Goal: Book appointment/travel/reservation

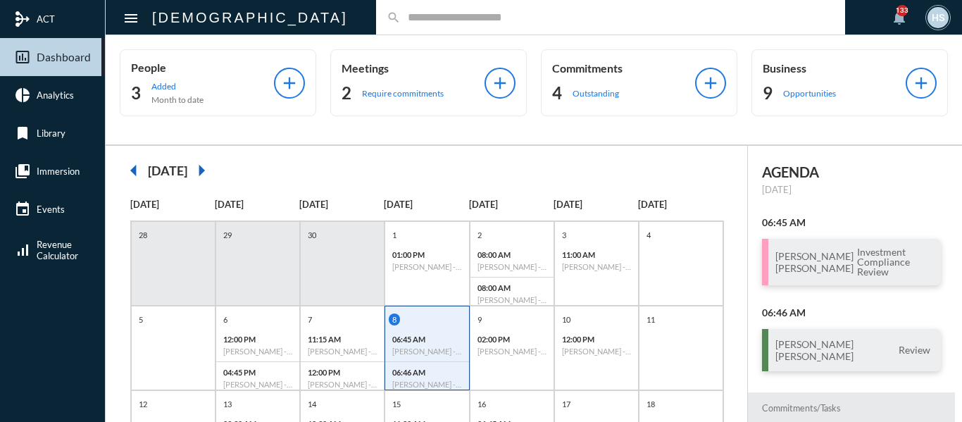
click at [401, 20] on input "text" at bounding box center [618, 17] width 434 height 12
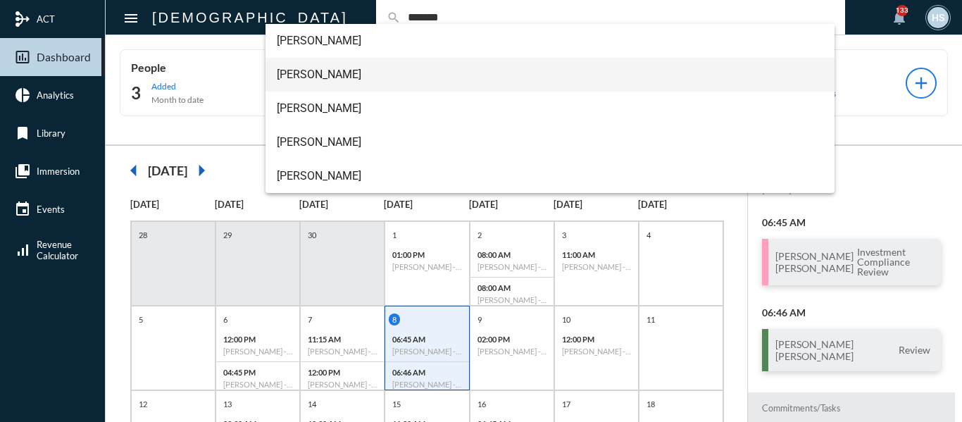
type input "*******"
click at [319, 78] on span "Ian Patterson++" at bounding box center [550, 75] width 547 height 34
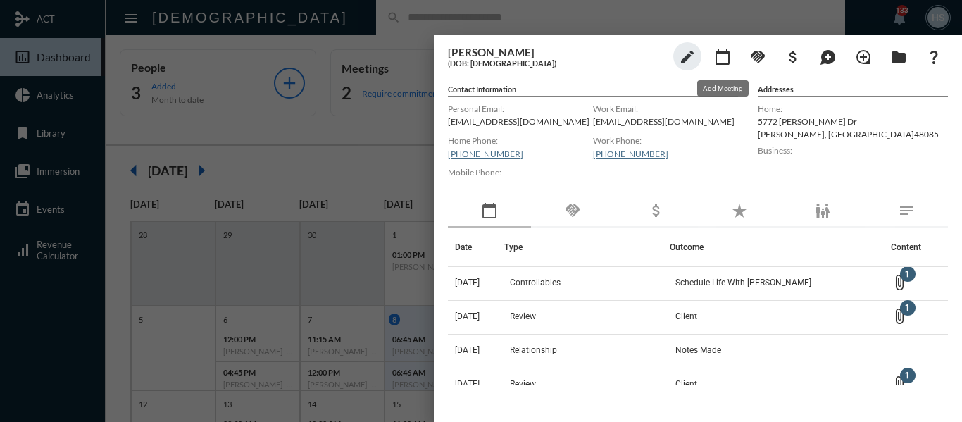
click at [727, 58] on mat-icon "calendar_today" at bounding box center [722, 57] width 17 height 17
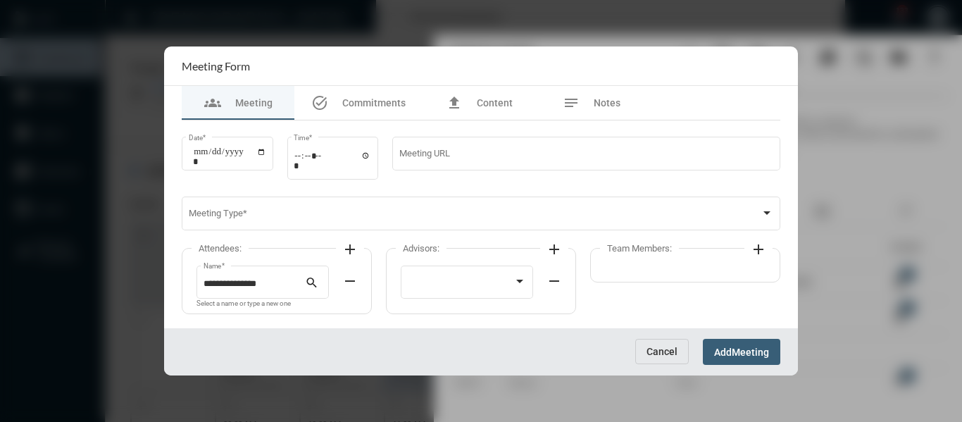
click at [671, 346] on span "Cancel" at bounding box center [662, 351] width 31 height 11
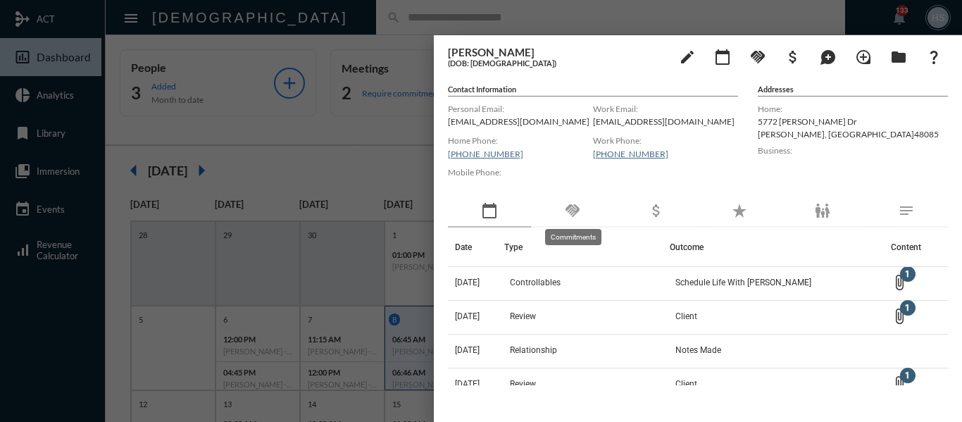
click at [578, 207] on mat-icon "handshake" at bounding box center [572, 210] width 17 height 17
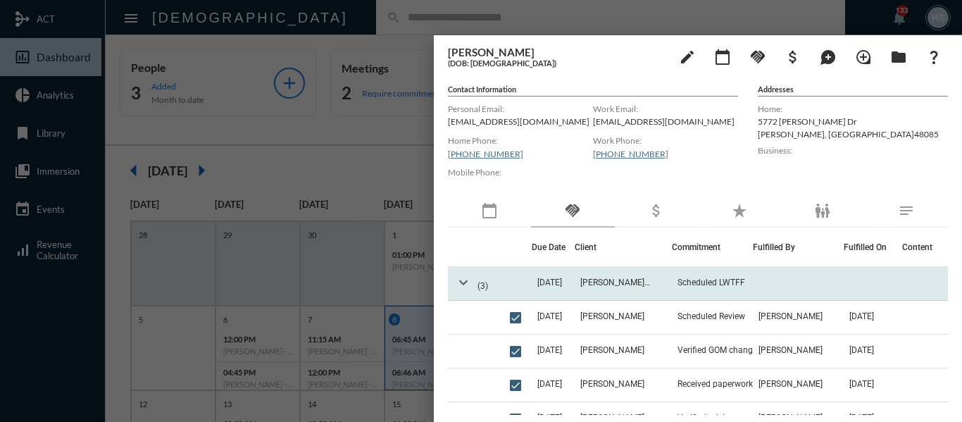
click at [462, 280] on mat-icon "expand_more" at bounding box center [463, 282] width 17 height 17
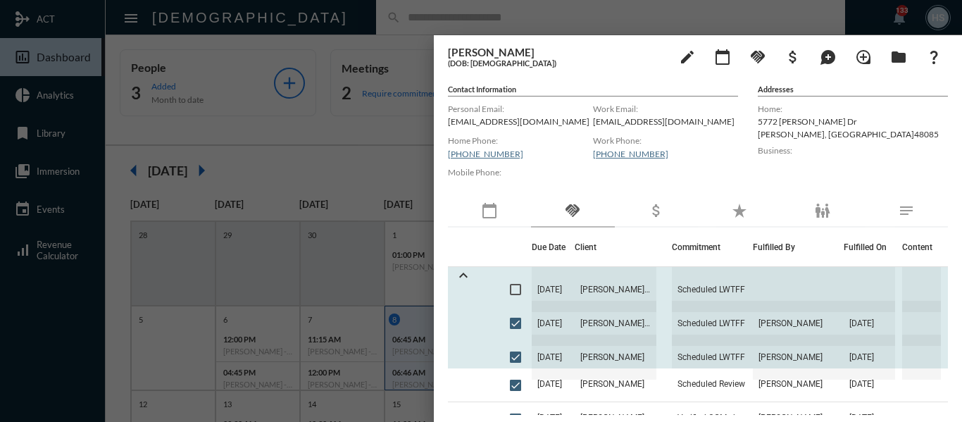
click at [516, 289] on span at bounding box center [515, 289] width 11 height 11
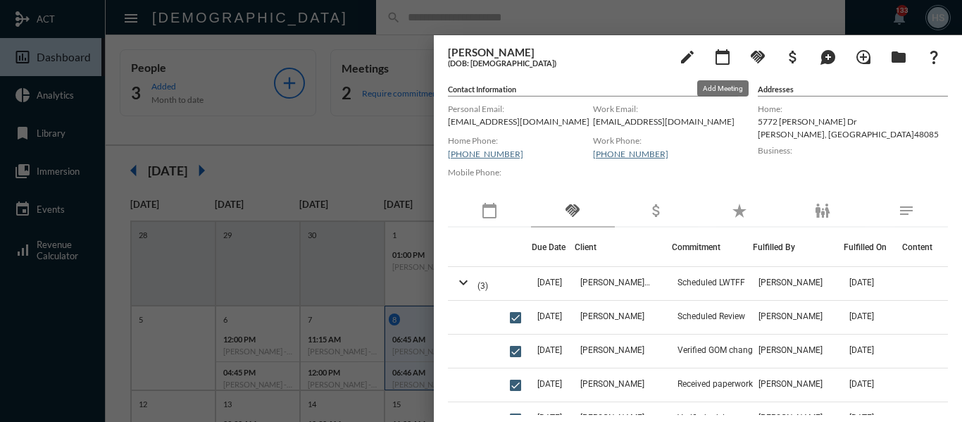
click at [719, 63] on mat-icon "calendar_today" at bounding box center [722, 57] width 17 height 17
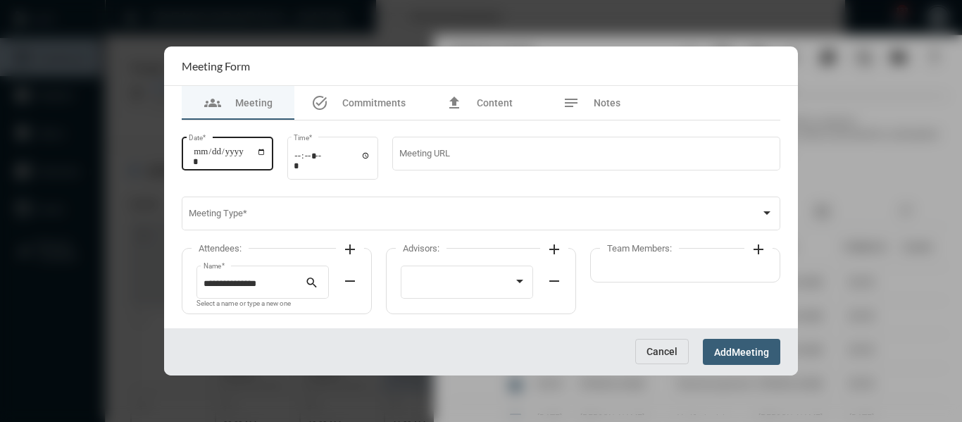
click at [266, 155] on input "Date *" at bounding box center [229, 157] width 73 height 20
type input "**********"
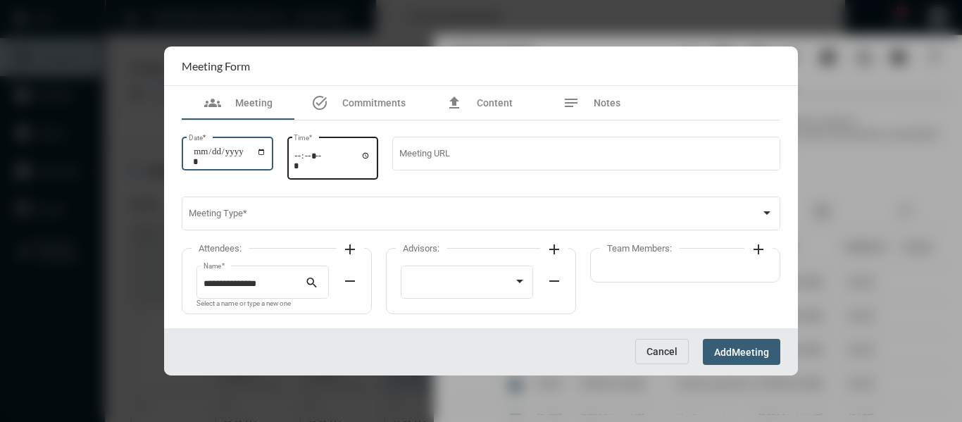
click at [371, 157] on input "Time *" at bounding box center [333, 160] width 78 height 20
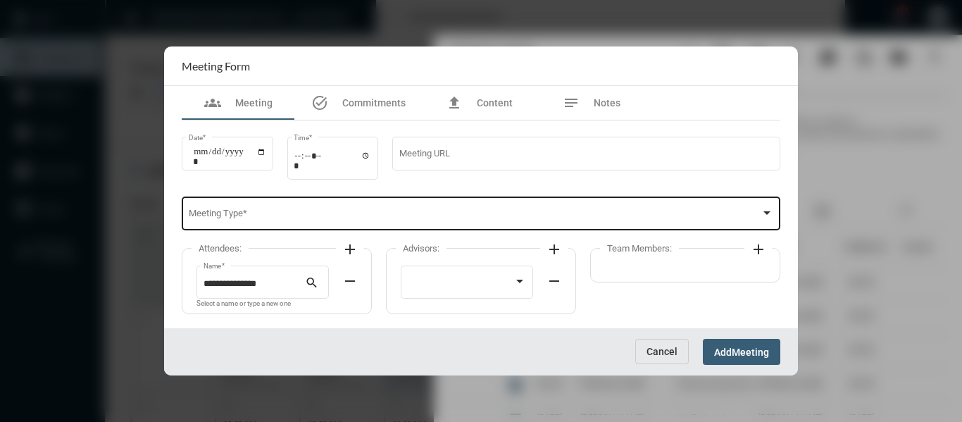
type input "*****"
click at [483, 202] on div "Meeting Type *" at bounding box center [482, 212] width 586 height 36
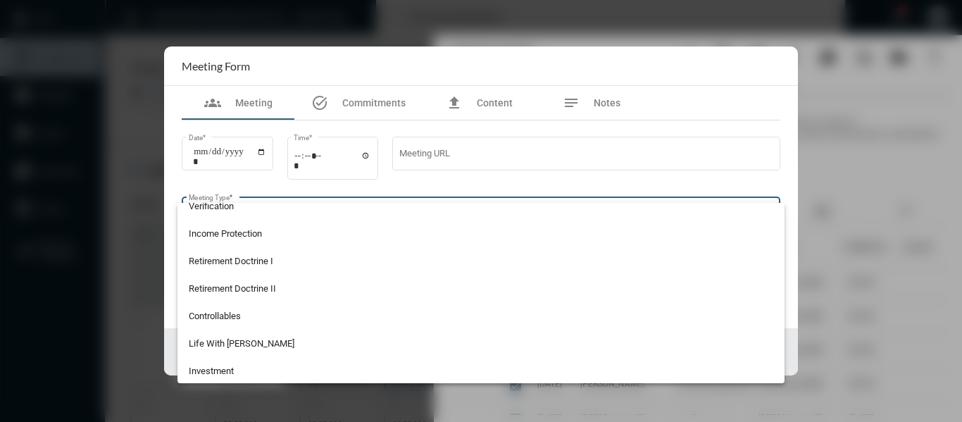
scroll to position [141, 0]
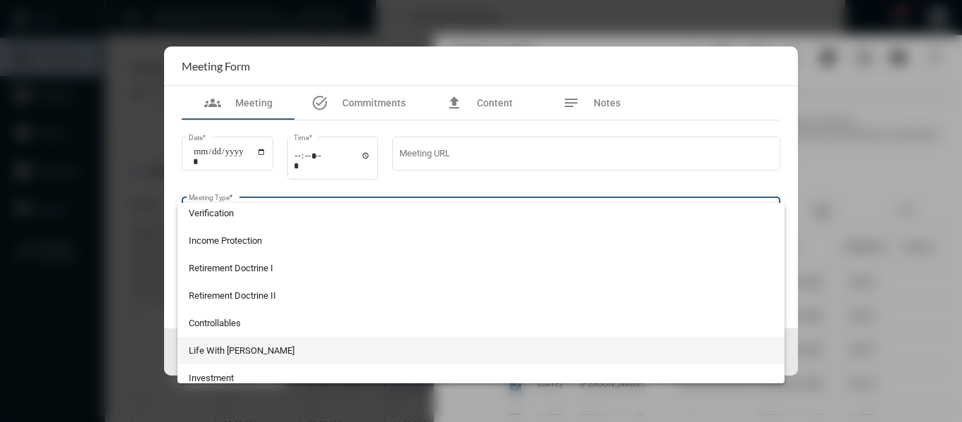
click at [247, 346] on span "Life With [PERSON_NAME]" at bounding box center [482, 350] width 586 height 27
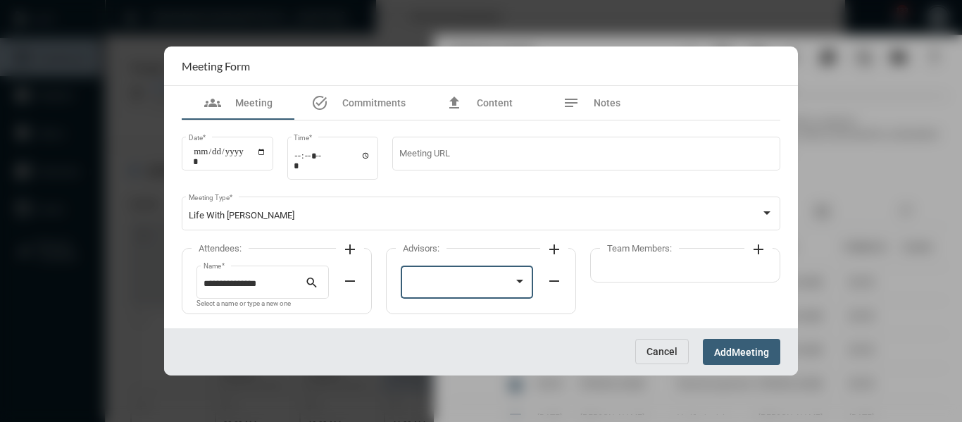
click at [442, 285] on div at bounding box center [461, 284] width 106 height 11
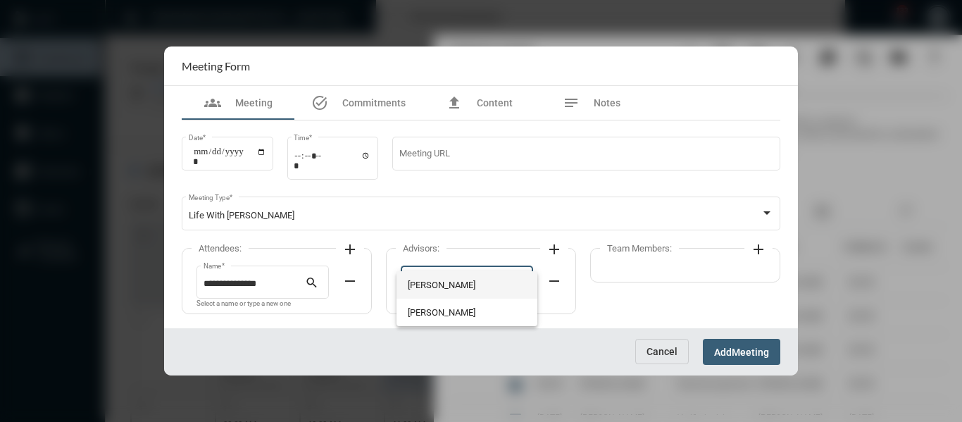
click at [442, 283] on span "[PERSON_NAME]" at bounding box center [467, 284] width 119 height 27
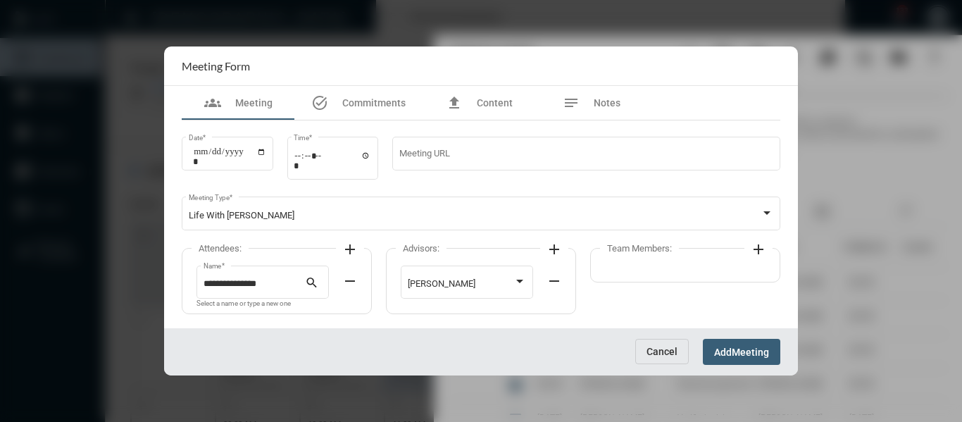
click at [758, 247] on mat-icon "add" at bounding box center [758, 249] width 17 height 17
click at [677, 280] on div at bounding box center [665, 284] width 106 height 11
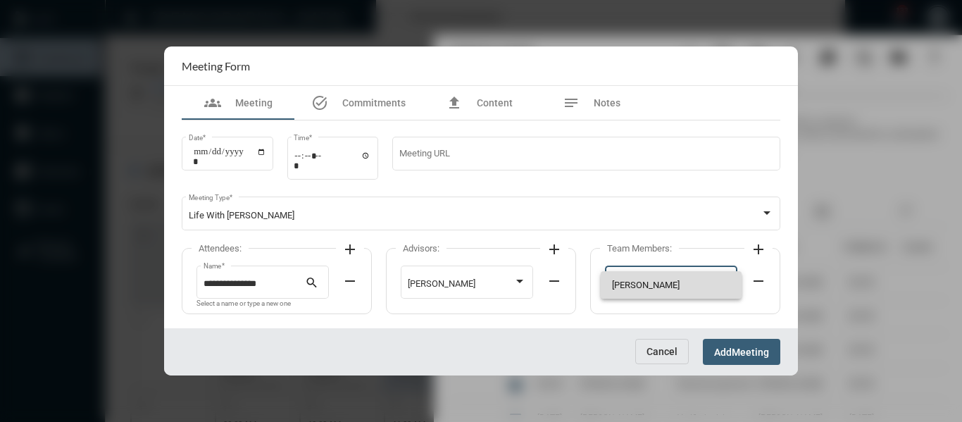
click at [633, 287] on span "[PERSON_NAME]" at bounding box center [671, 284] width 119 height 27
click at [731, 342] on button "Add Meeting" at bounding box center [742, 352] width 78 height 26
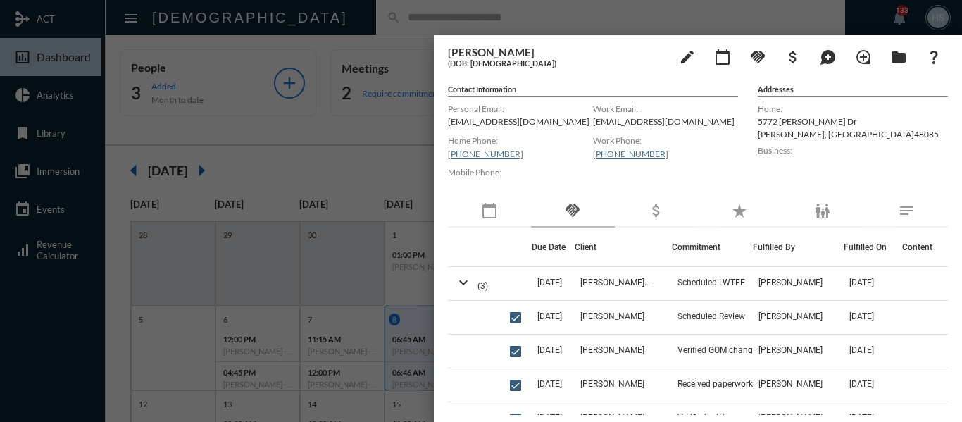
click at [375, 1] on div at bounding box center [481, 211] width 962 height 422
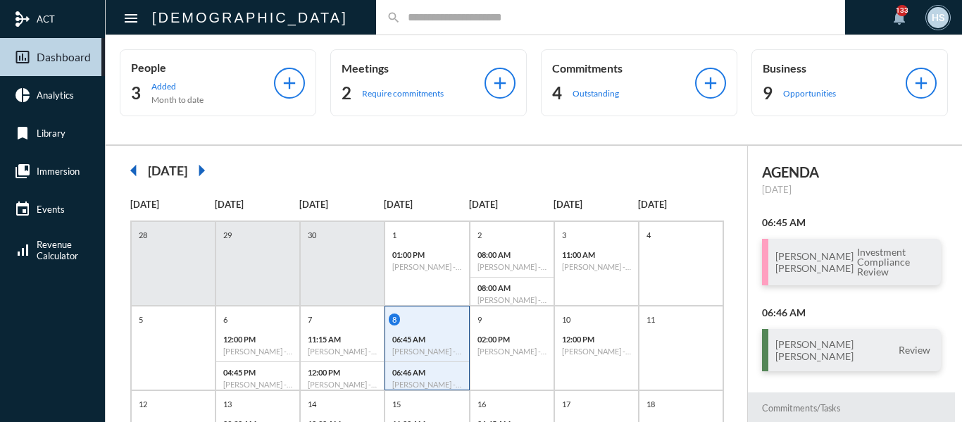
click at [376, 10] on div "search" at bounding box center [610, 17] width 469 height 35
click at [401, 20] on input "text" at bounding box center [618, 17] width 434 height 12
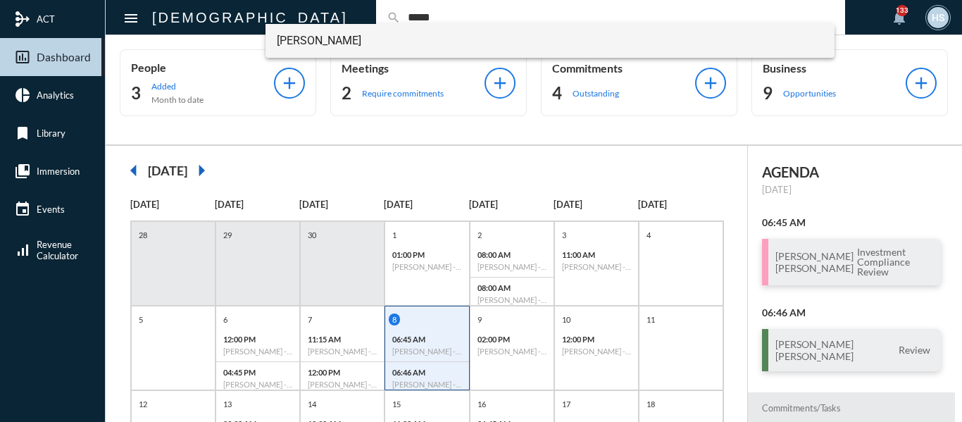
type input "*****"
click at [326, 42] on span "Romeo Garza" at bounding box center [550, 41] width 547 height 34
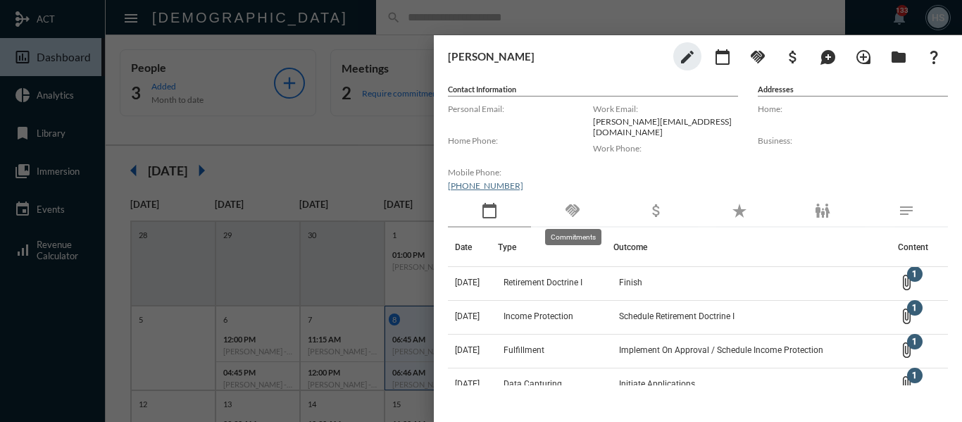
click at [578, 207] on mat-icon "handshake" at bounding box center [572, 210] width 17 height 17
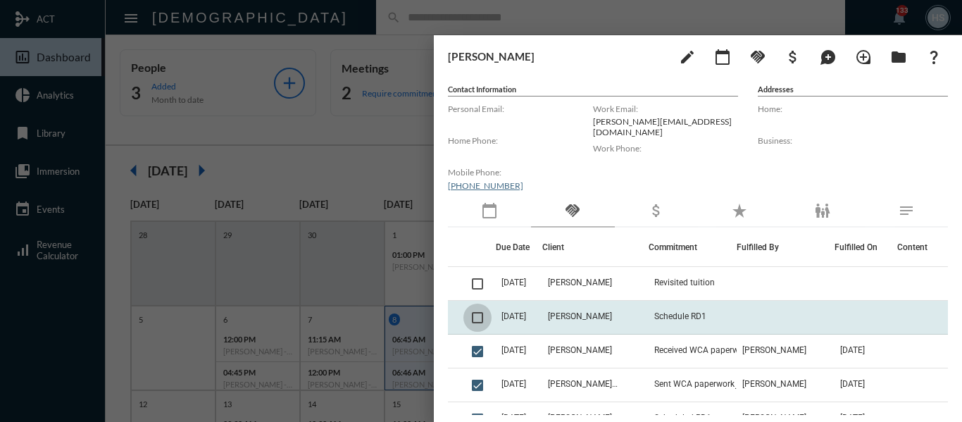
click at [481, 316] on span at bounding box center [477, 317] width 11 height 11
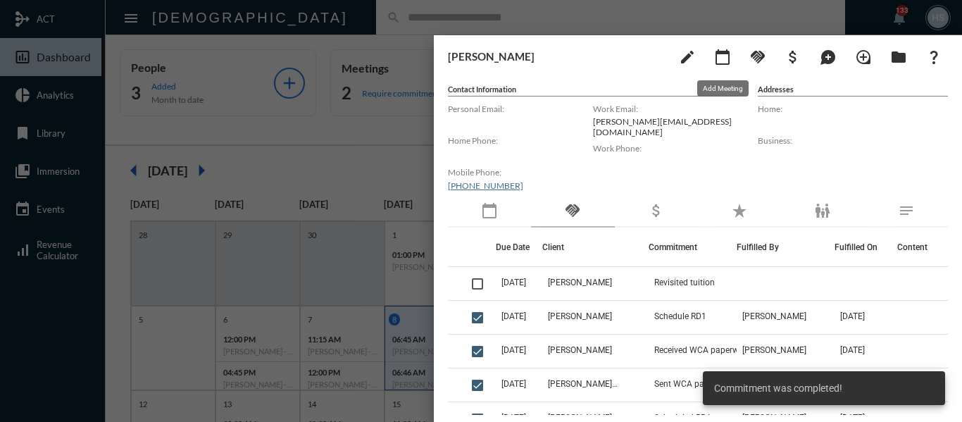
click at [732, 54] on button "calendar_today" at bounding box center [723, 56] width 28 height 28
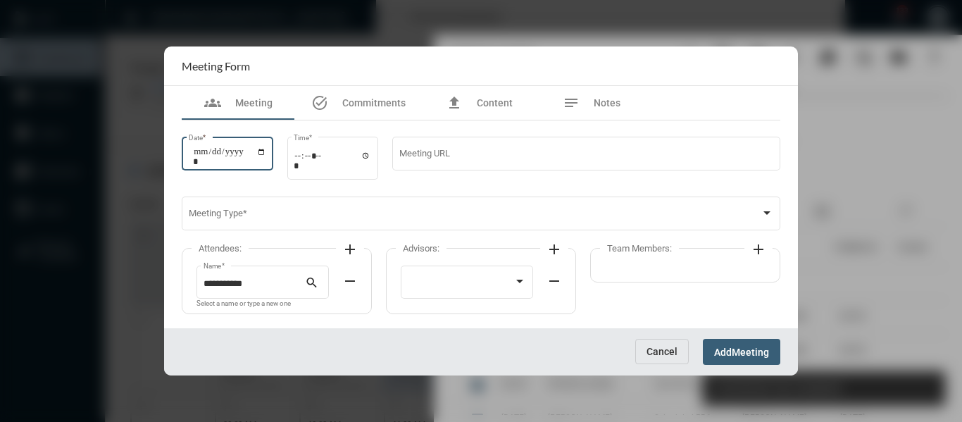
click at [266, 149] on input "Date *" at bounding box center [229, 157] width 73 height 20
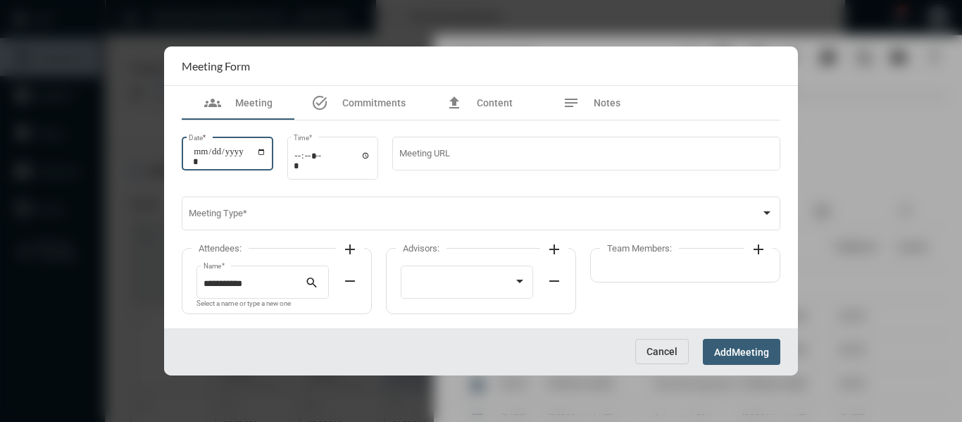
type input "**********"
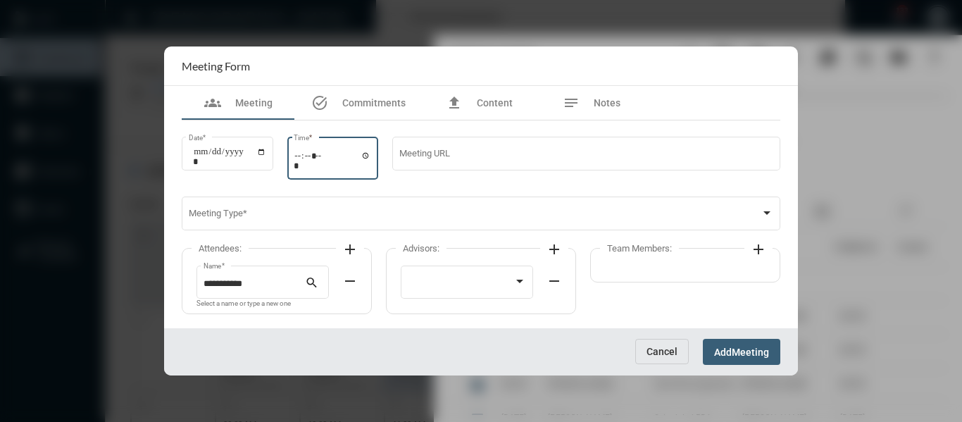
click at [369, 154] on input "Time *" at bounding box center [333, 160] width 78 height 20
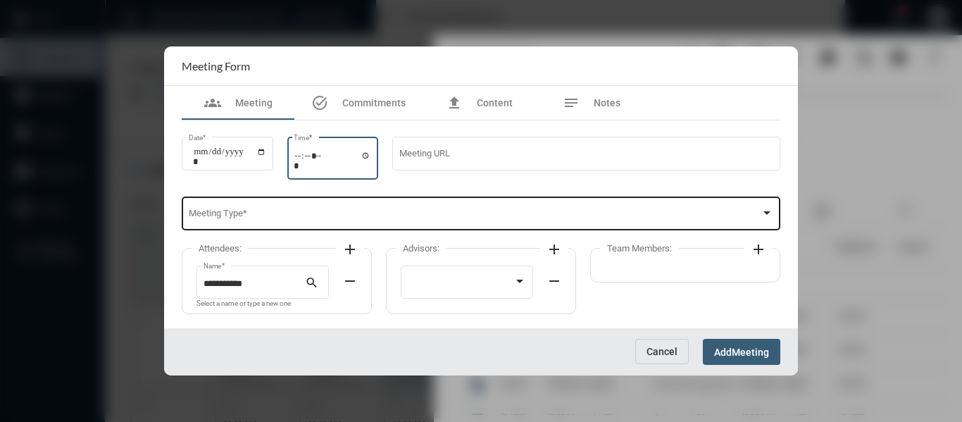
type input "*****"
click at [471, 201] on div "Meeting Type *" at bounding box center [482, 212] width 586 height 36
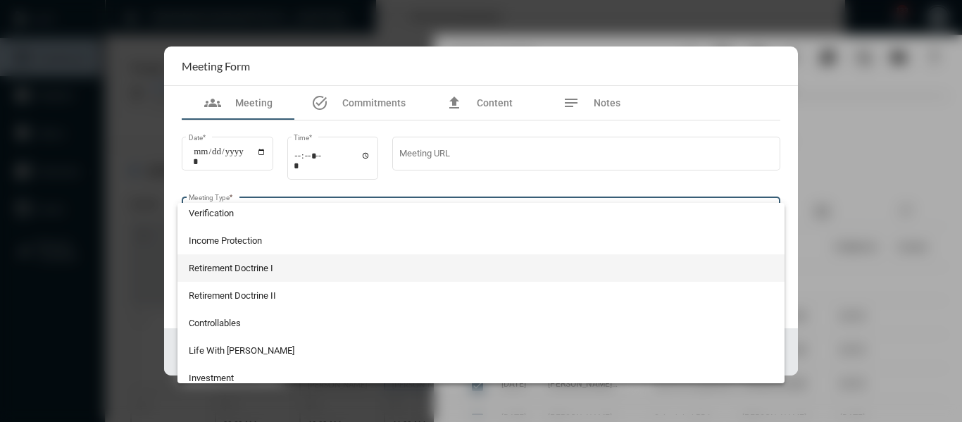
click at [254, 266] on span "Retirement Doctrine I" at bounding box center [482, 267] width 586 height 27
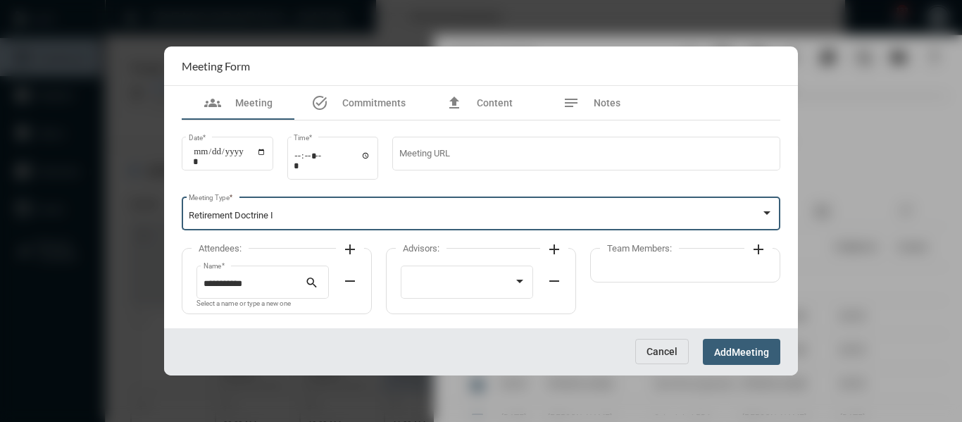
click at [354, 246] on mat-icon "add" at bounding box center [350, 249] width 17 height 17
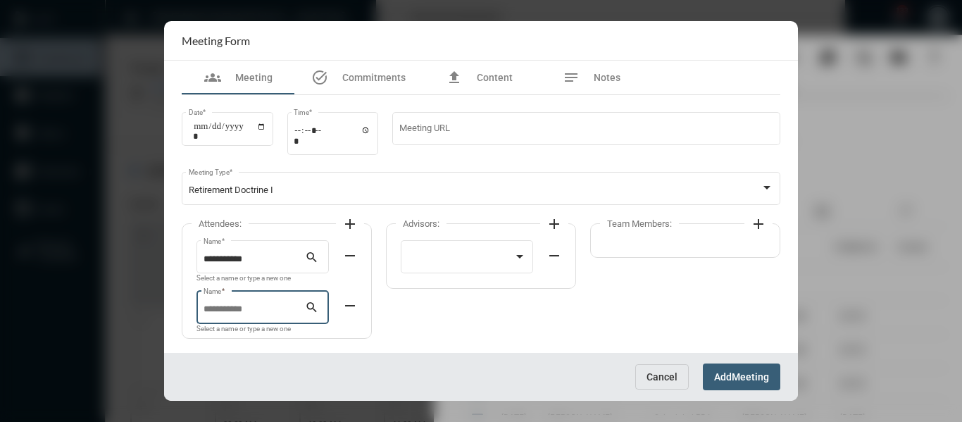
click at [262, 304] on input "Name *" at bounding box center [255, 309] width 102 height 11
drag, startPoint x: 246, startPoint y: 346, endPoint x: 256, endPoint y: 338, distance: 13.5
click at [247, 346] on span "Raquel Opp" at bounding box center [263, 341] width 110 height 34
type input "**********"
click at [483, 251] on div at bounding box center [467, 256] width 119 height 36
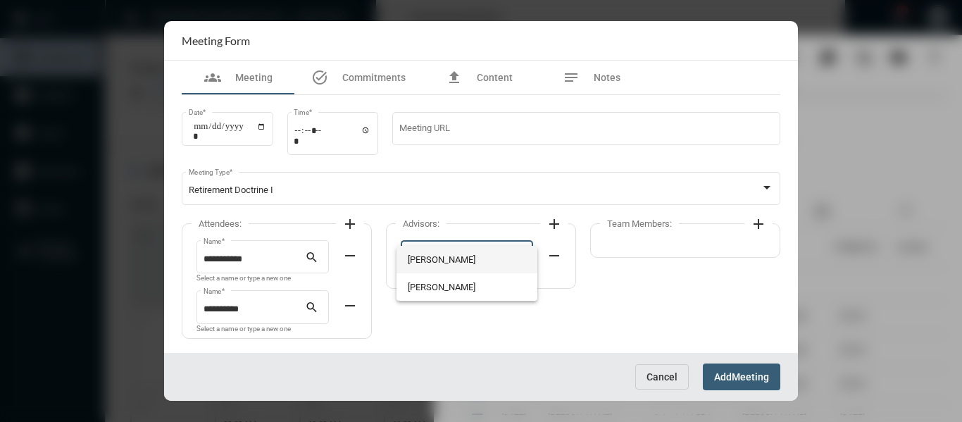
drag, startPoint x: 461, startPoint y: 255, endPoint x: 604, endPoint y: 244, distance: 143.4
click at [462, 255] on span "[PERSON_NAME]" at bounding box center [467, 259] width 119 height 27
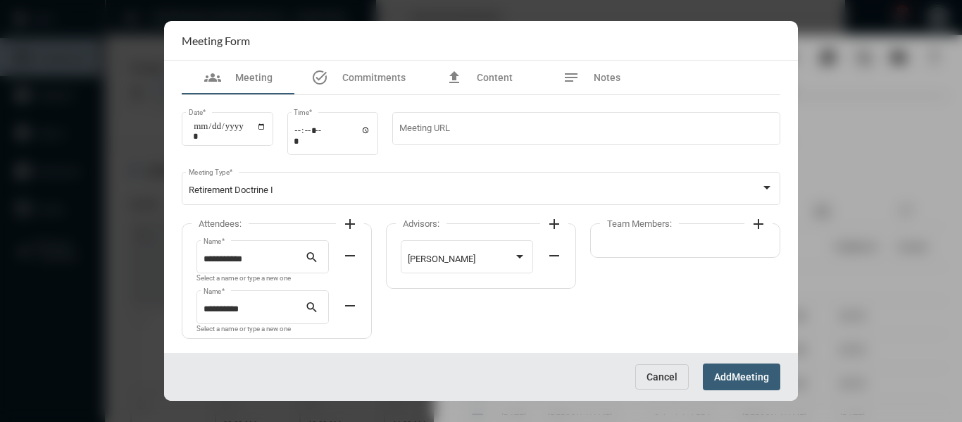
click at [760, 223] on mat-icon "add" at bounding box center [758, 224] width 17 height 17
click at [690, 255] on div at bounding box center [665, 259] width 106 height 11
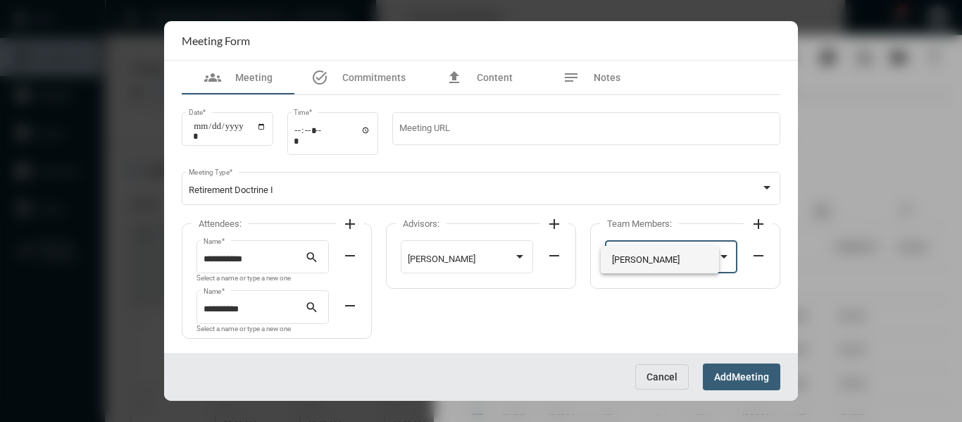
click at [640, 261] on span "[PERSON_NAME]" at bounding box center [660, 259] width 97 height 27
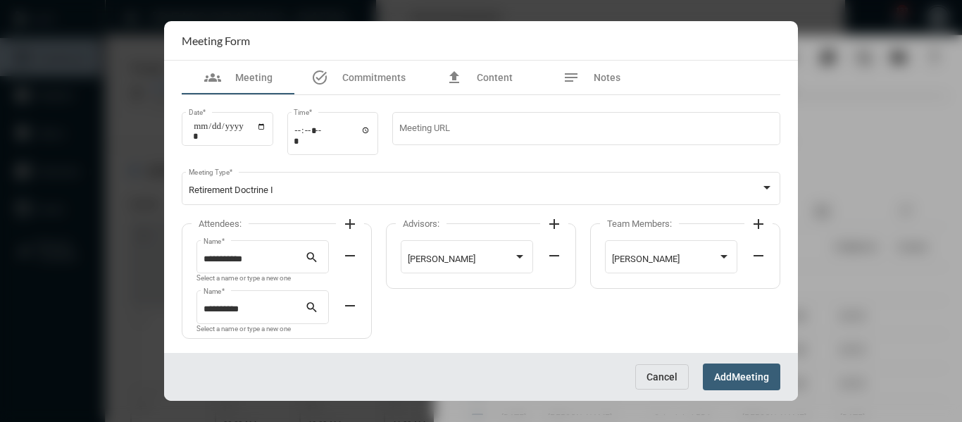
click at [745, 372] on span "Meeting" at bounding box center [750, 377] width 37 height 11
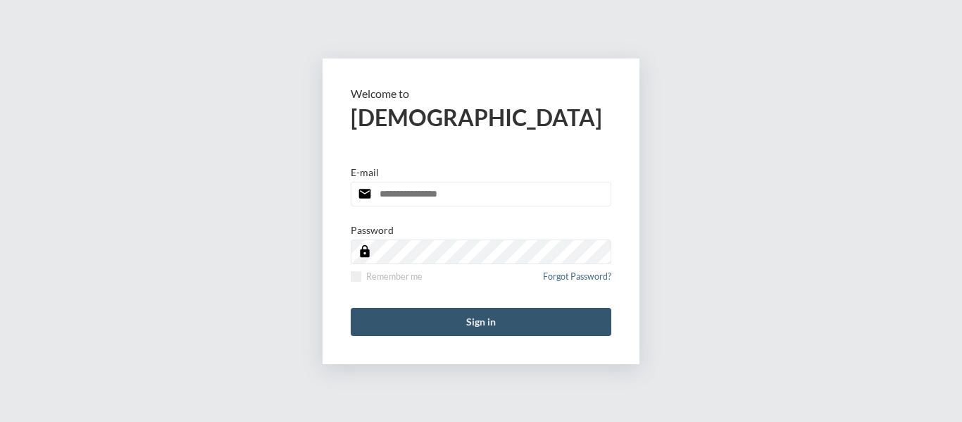
type input "**********"
click at [483, 324] on button "Sign in" at bounding box center [481, 322] width 261 height 28
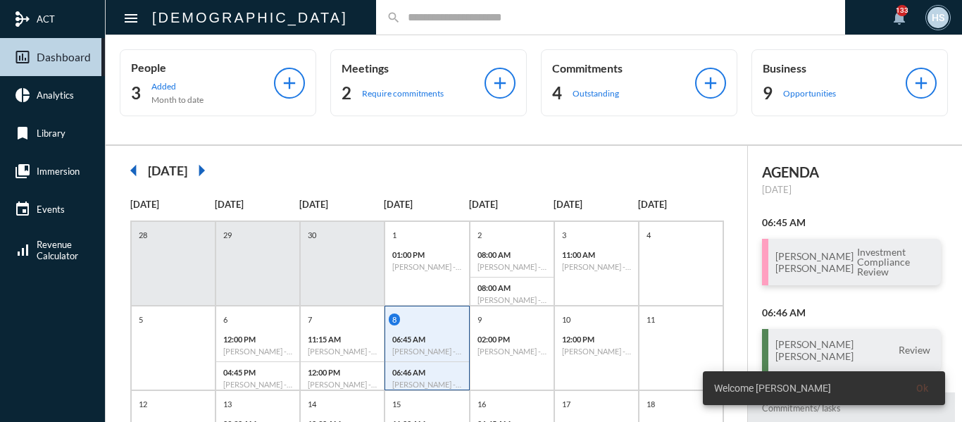
click at [401, 13] on input "text" at bounding box center [618, 17] width 434 height 12
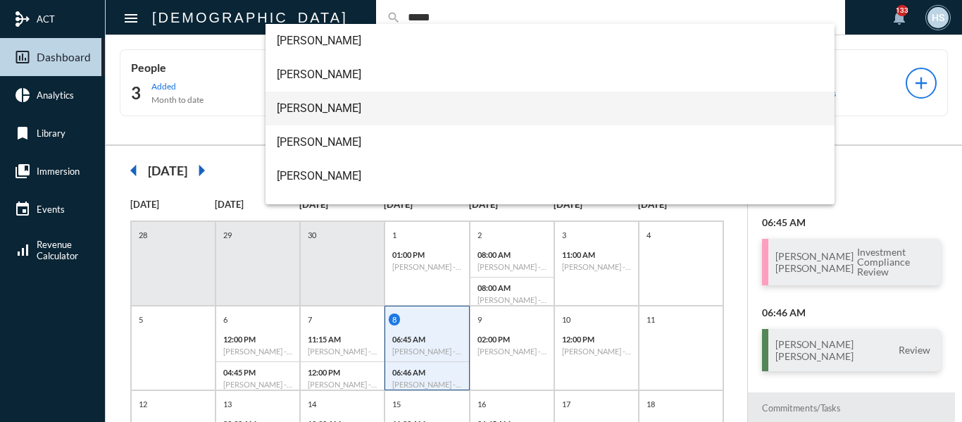
type input "*****"
click at [291, 111] on span "[PERSON_NAME]" at bounding box center [550, 109] width 547 height 34
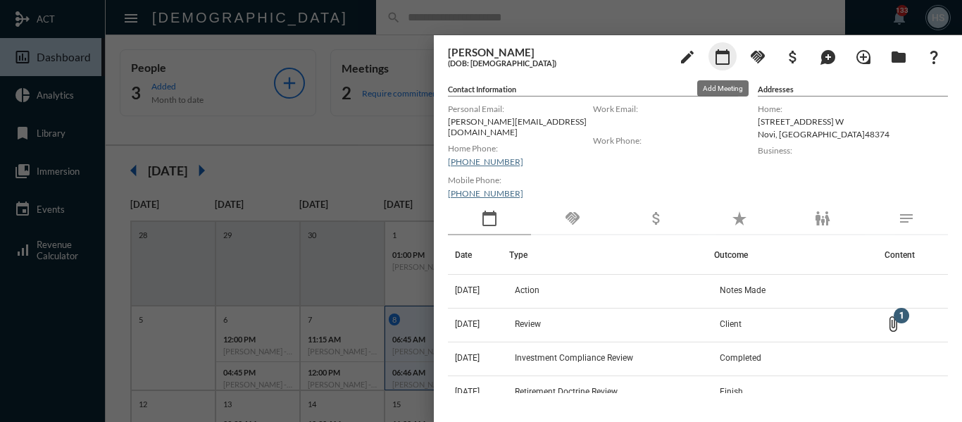
click at [724, 61] on mat-icon "calendar_today" at bounding box center [722, 57] width 17 height 17
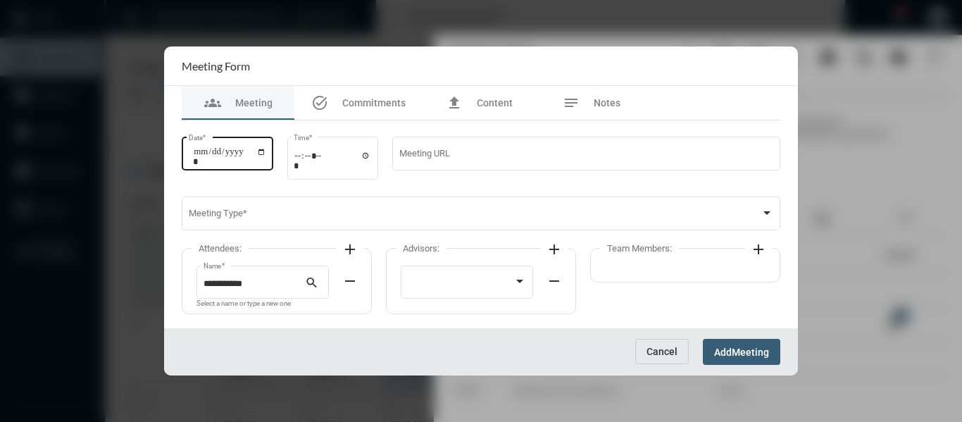
click at [266, 149] on input "Date *" at bounding box center [229, 157] width 73 height 20
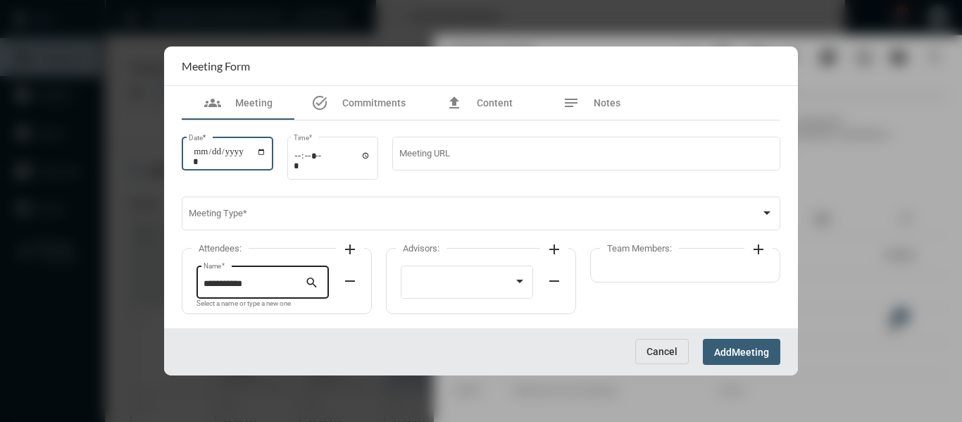
type input "**********"
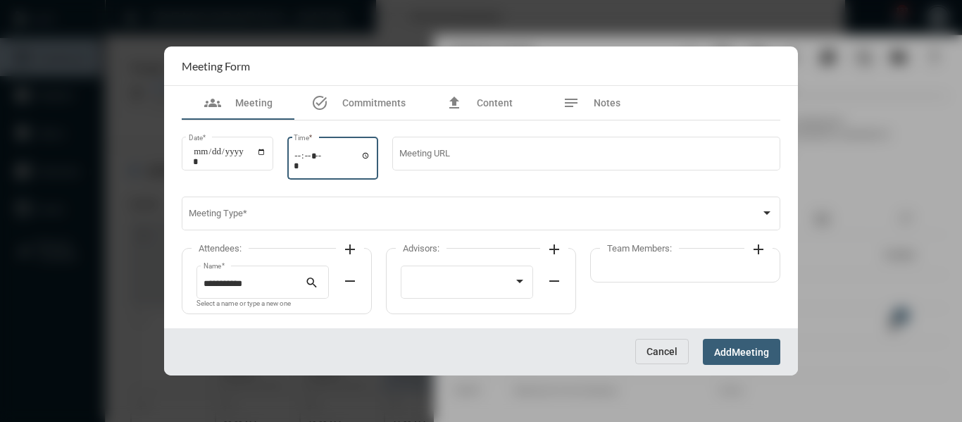
click at [368, 155] on input "Time *" at bounding box center [333, 160] width 78 height 20
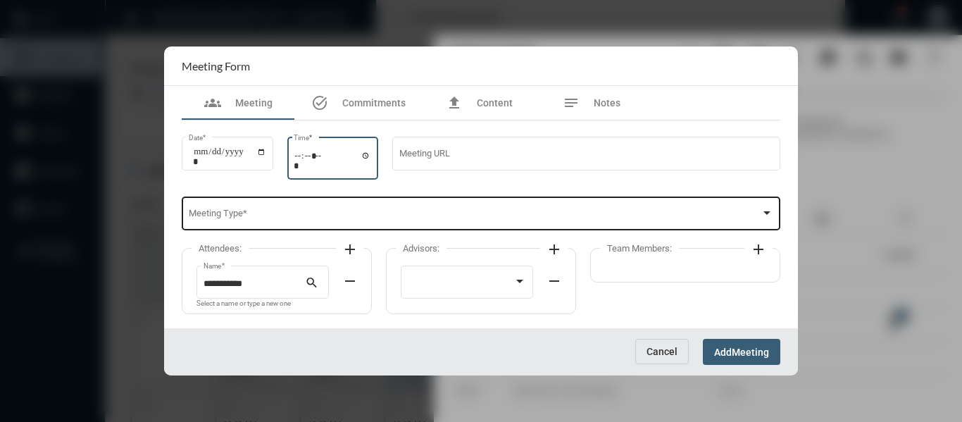
type input "*****"
click at [524, 209] on div "Meeting Type *" at bounding box center [482, 212] width 586 height 36
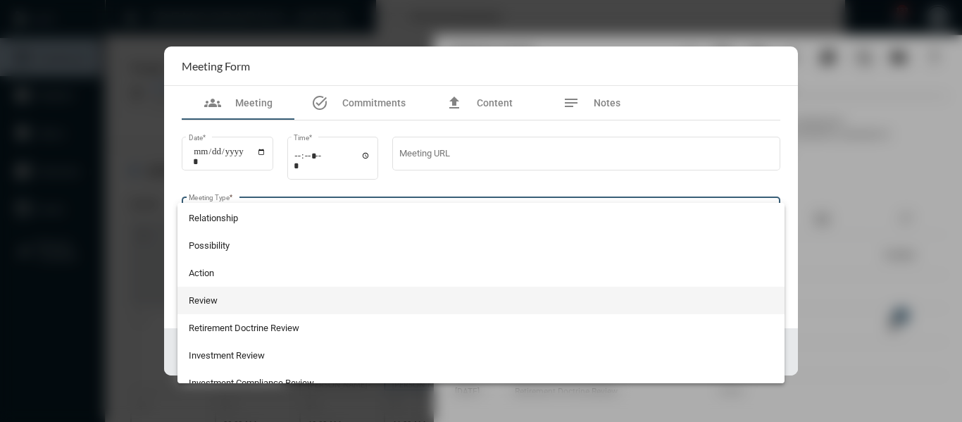
scroll to position [369, 0]
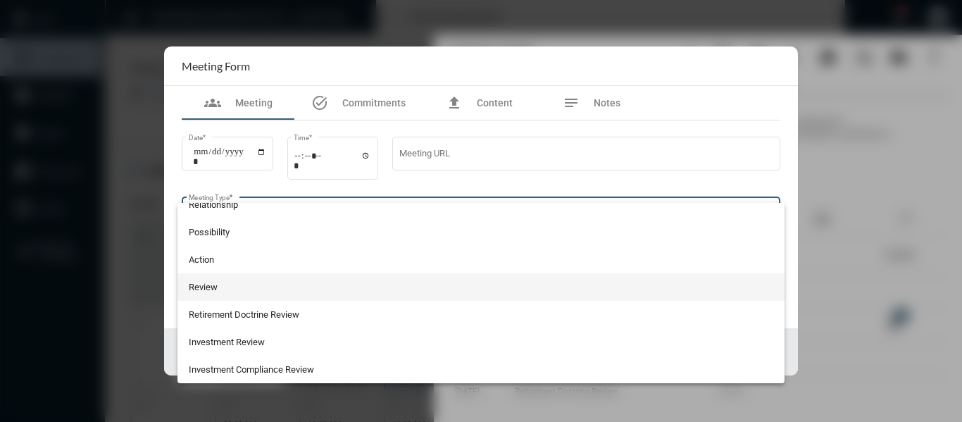
click at [206, 283] on span "Review" at bounding box center [482, 286] width 586 height 27
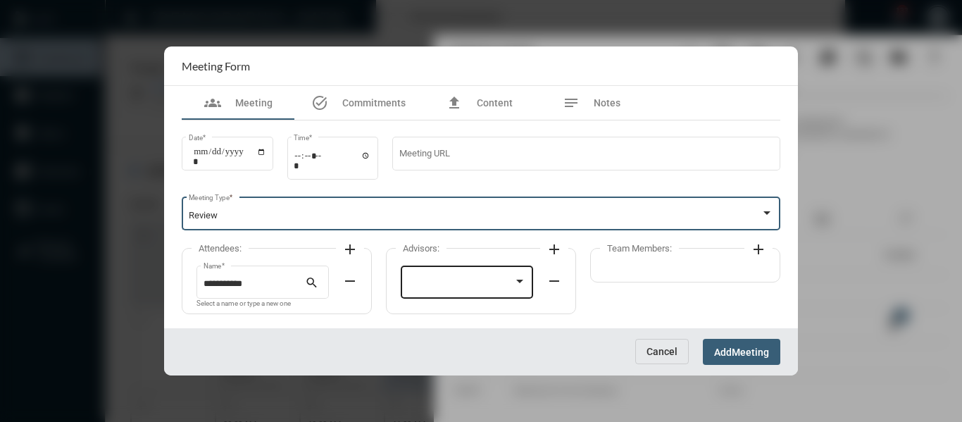
click at [486, 281] on div at bounding box center [461, 284] width 106 height 11
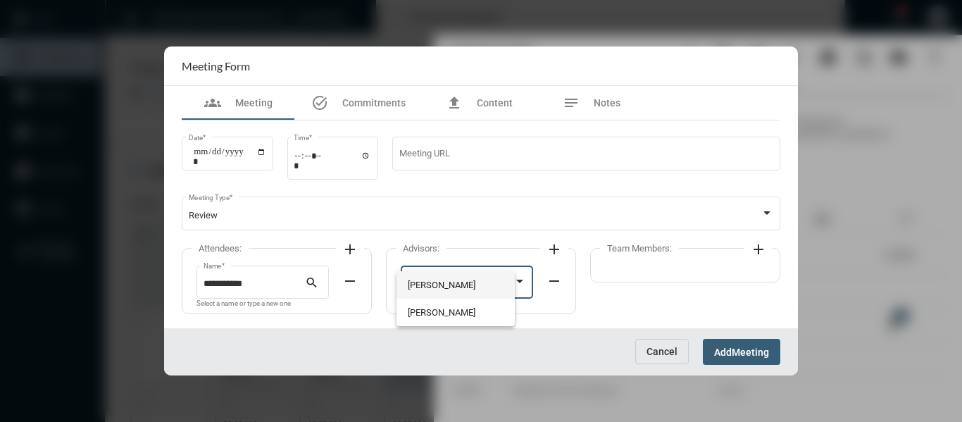
click at [473, 283] on span "[PERSON_NAME]" at bounding box center [456, 284] width 97 height 27
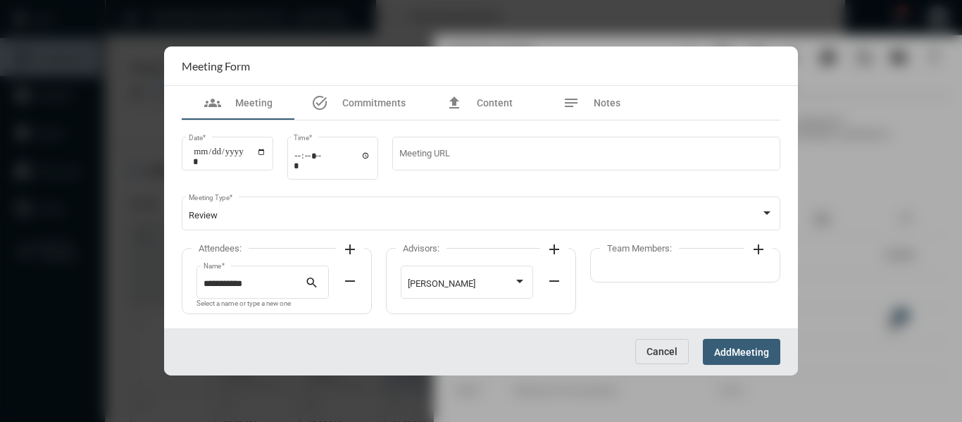
click at [755, 248] on mat-icon "add" at bounding box center [758, 249] width 17 height 17
click at [683, 281] on div at bounding box center [665, 284] width 106 height 11
click at [632, 285] on span "[PERSON_NAME]" at bounding box center [671, 284] width 119 height 27
click at [753, 350] on span "Meeting" at bounding box center [750, 352] width 37 height 11
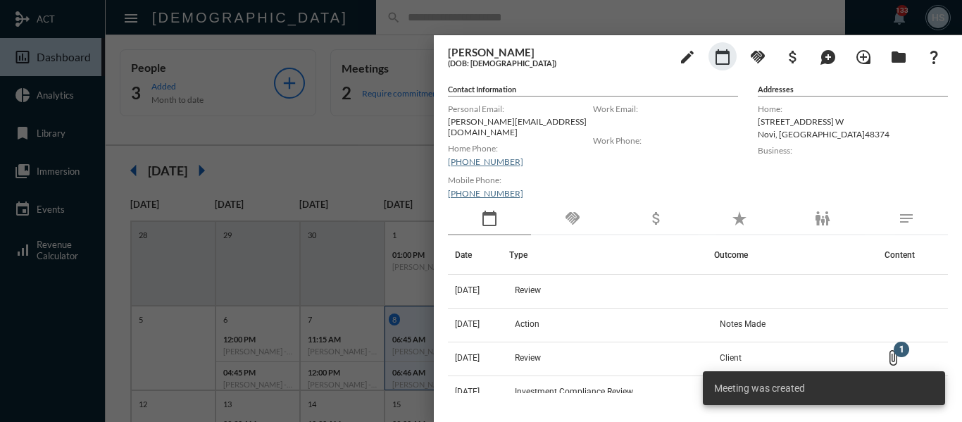
click at [574, 203] on div "handshake" at bounding box center [572, 219] width 83 height 32
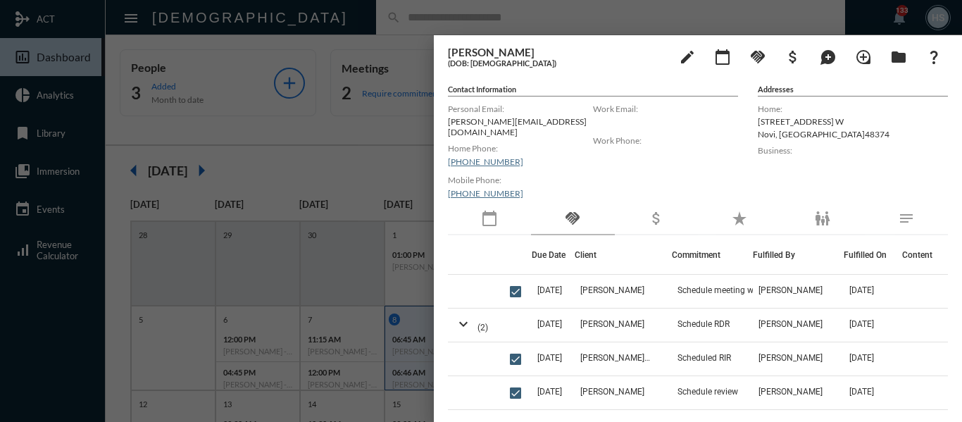
click at [340, 151] on div at bounding box center [481, 211] width 962 height 422
